Goal: Navigation & Orientation: Understand site structure

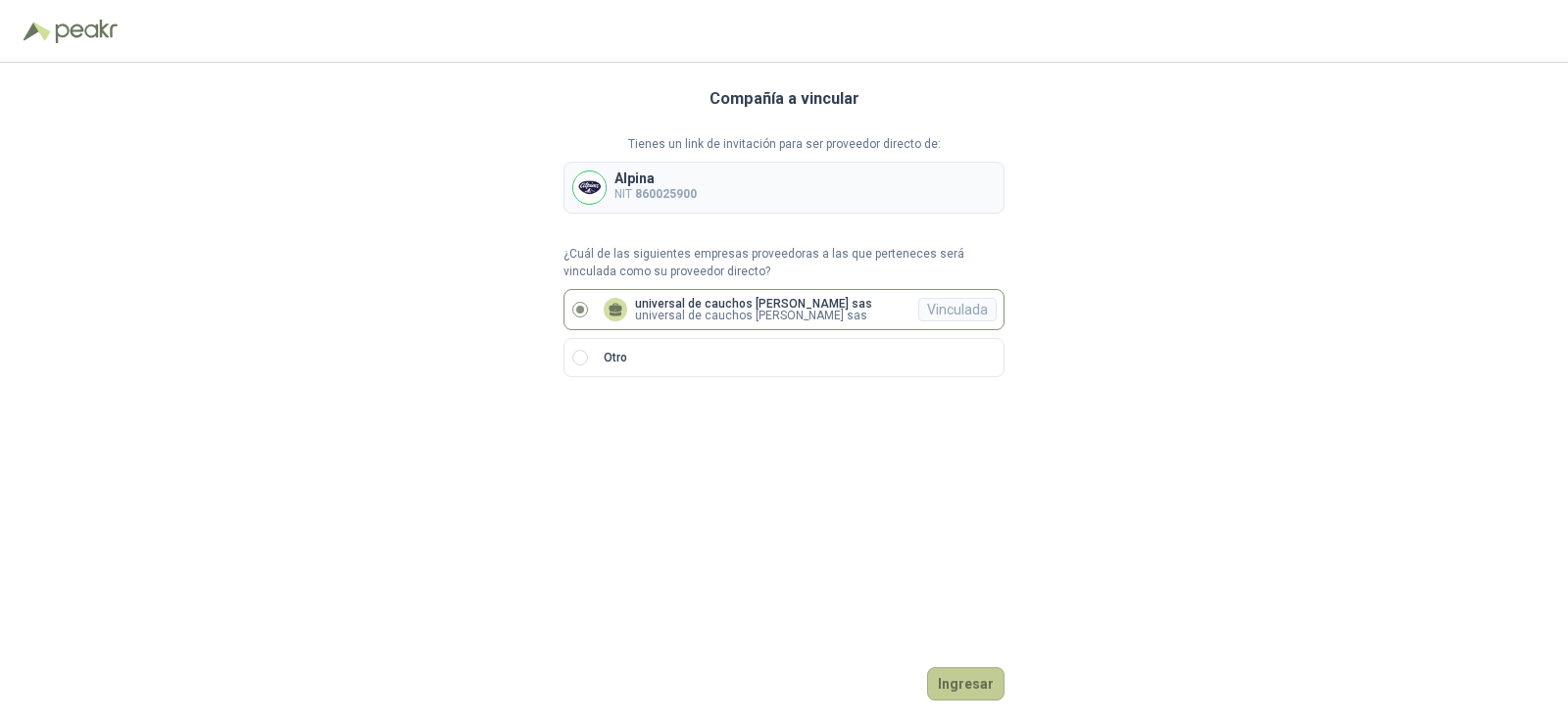
click at [986, 689] on button "Ingresar" at bounding box center [966, 684] width 78 height 33
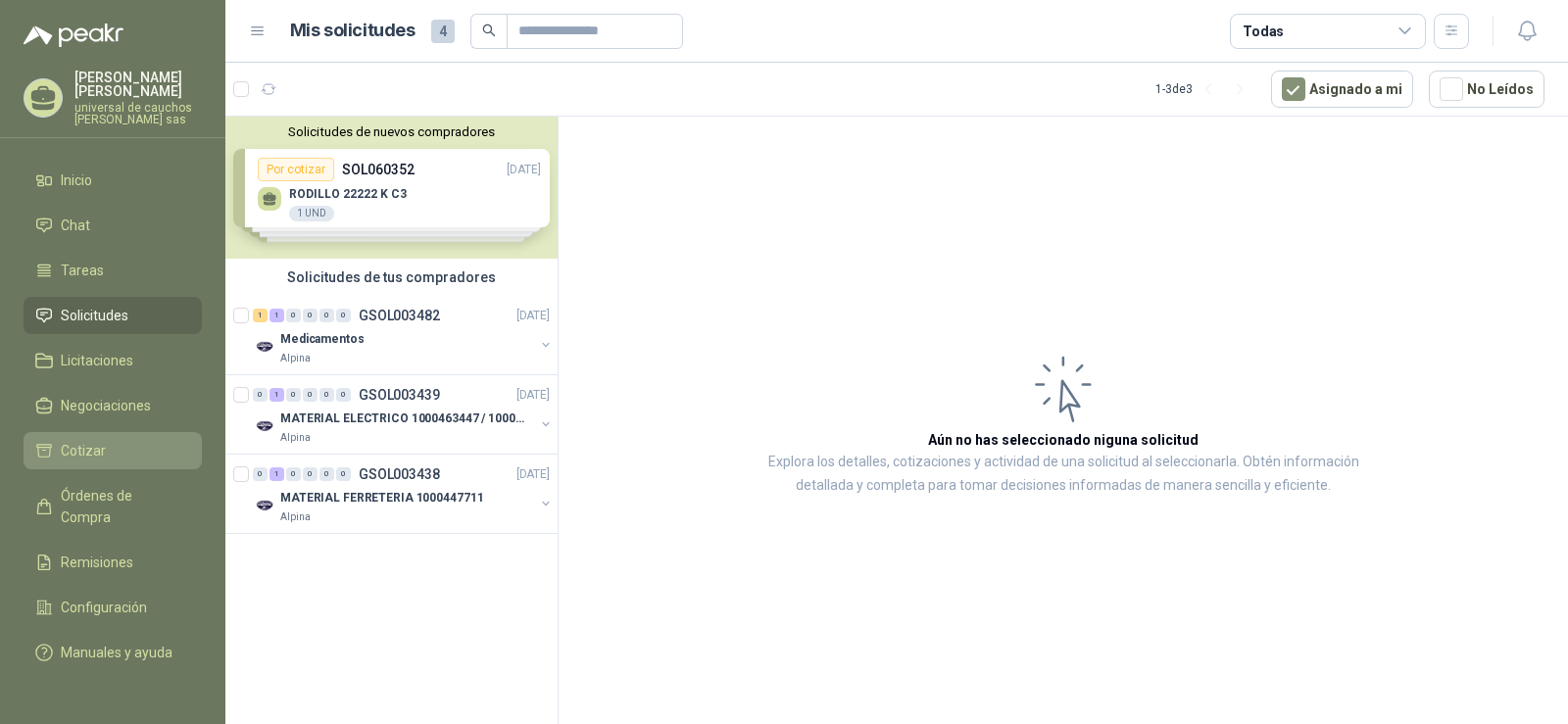
click at [97, 450] on span "Cotizar" at bounding box center [84, 451] width 45 height 22
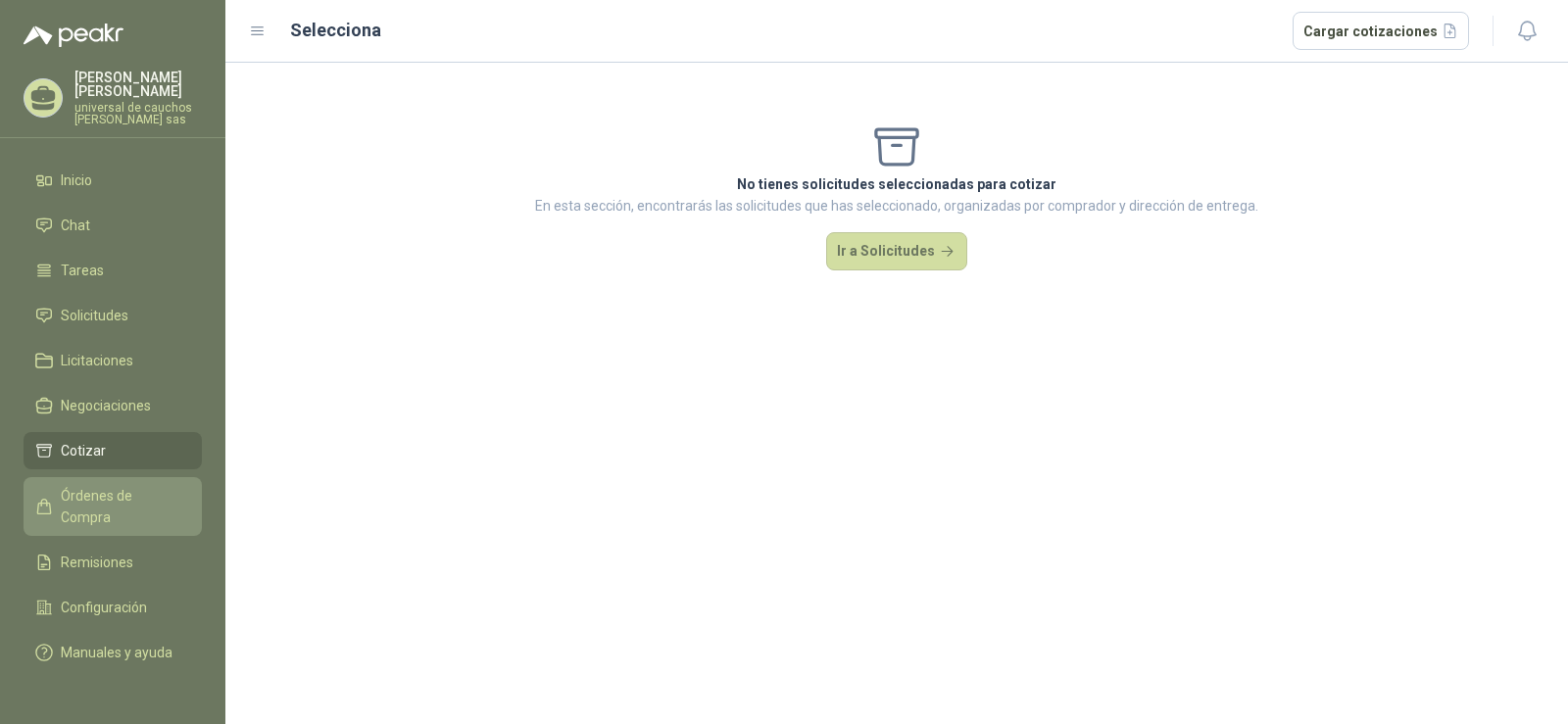
click at [104, 512] on link "Órdenes de Compra" at bounding box center [112, 507] width 178 height 59
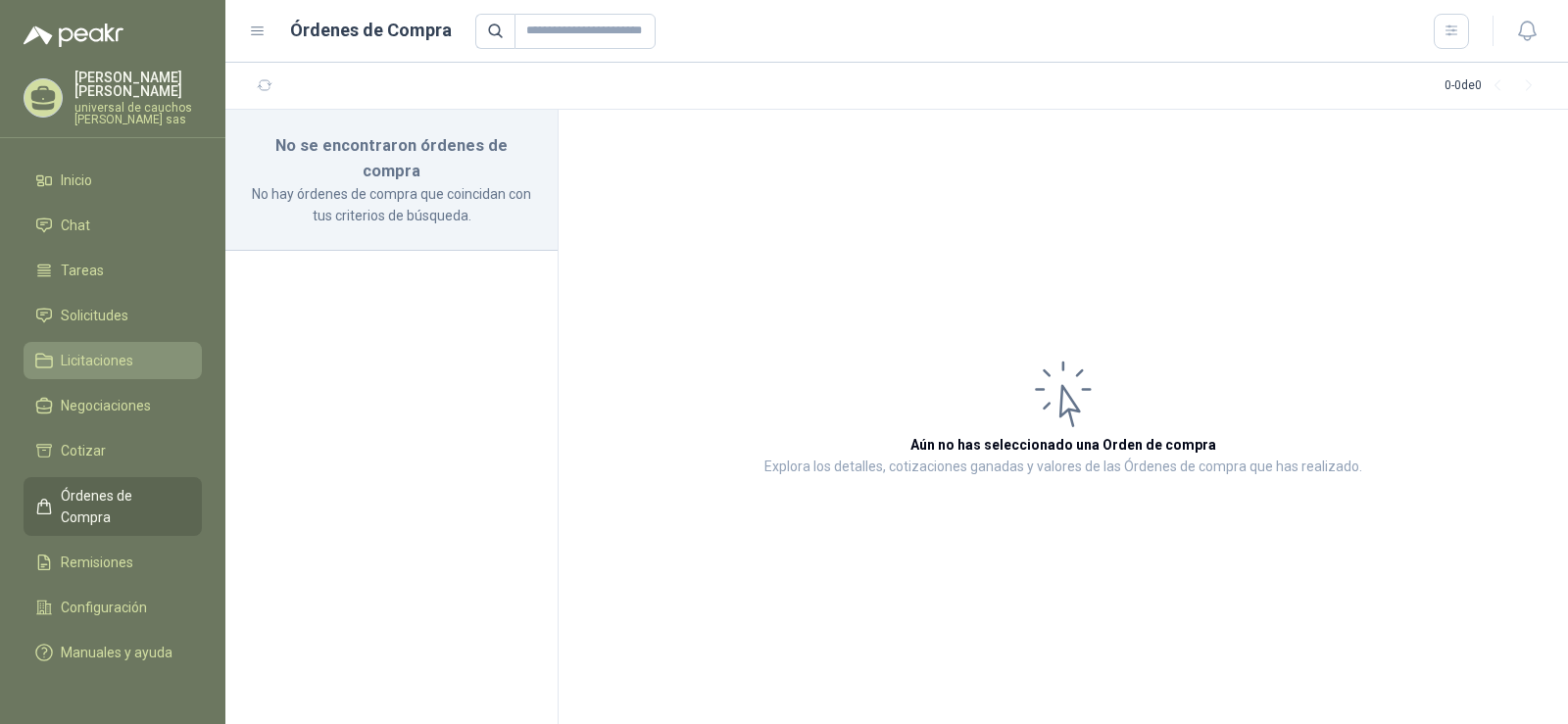
click at [87, 352] on span "Licitaciones" at bounding box center [97, 360] width 73 height 22
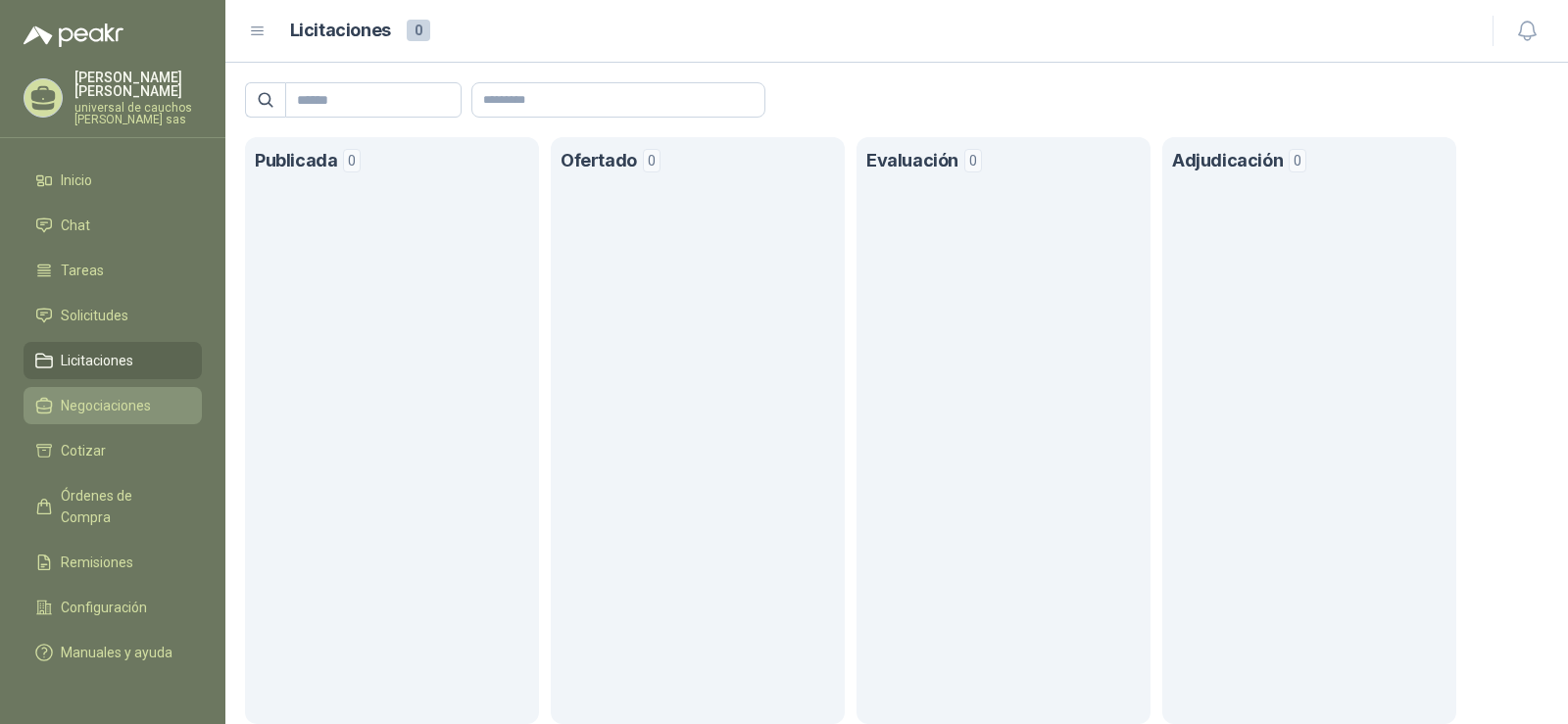
click at [89, 410] on span "Negociaciones" at bounding box center [106, 405] width 91 height 22
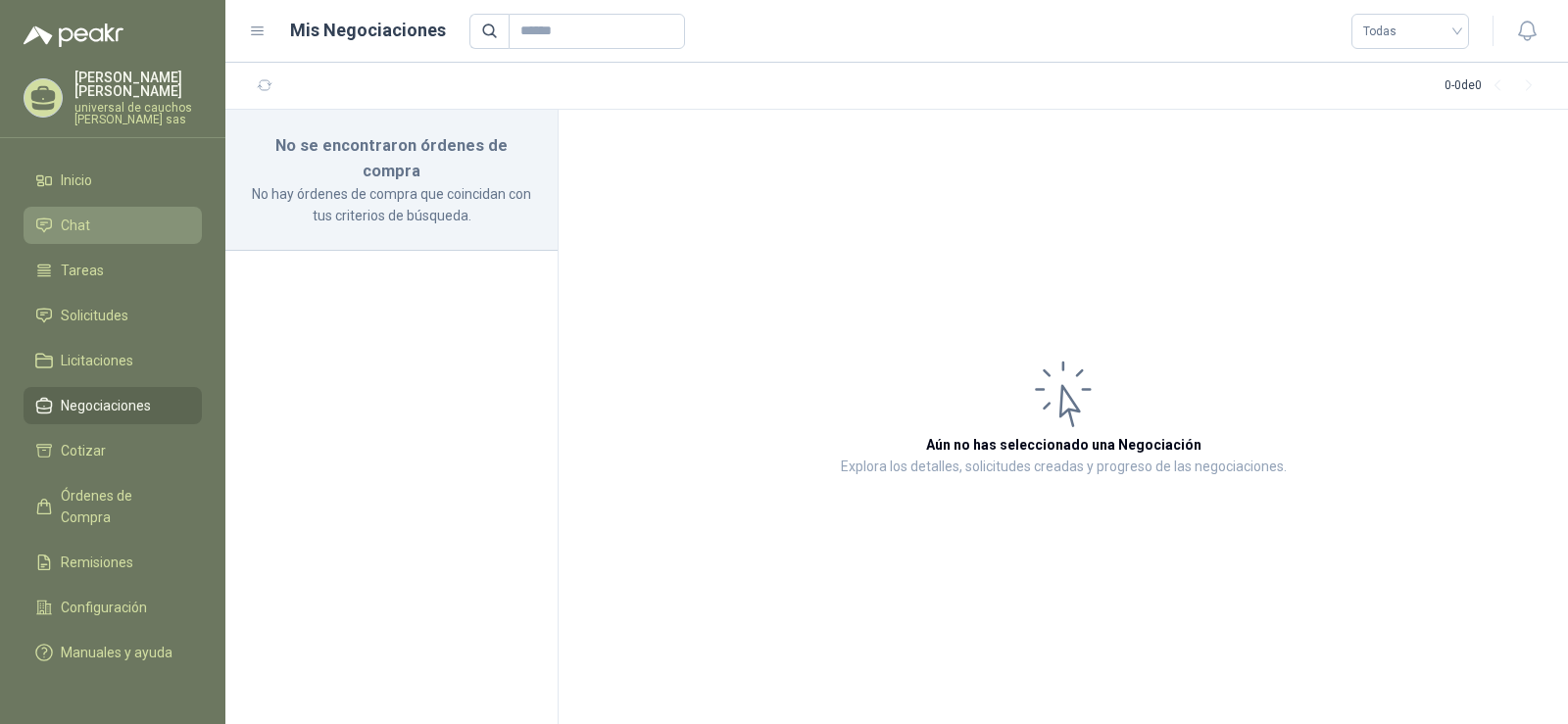
click at [96, 220] on li "Chat" at bounding box center [112, 225] width 155 height 22
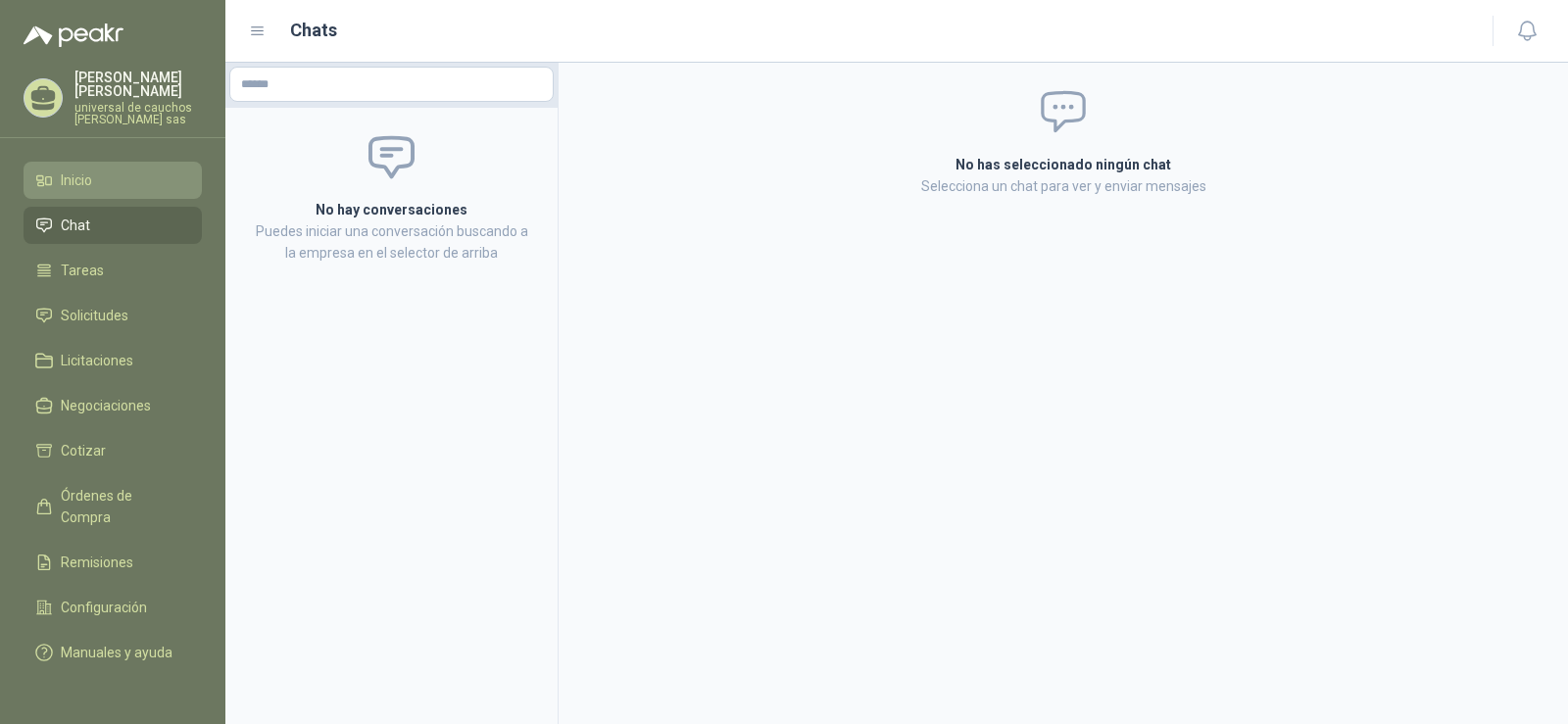
click at [93, 181] on span "Inicio" at bounding box center [77, 180] width 31 height 22
